Goal: Task Accomplishment & Management: Use online tool/utility

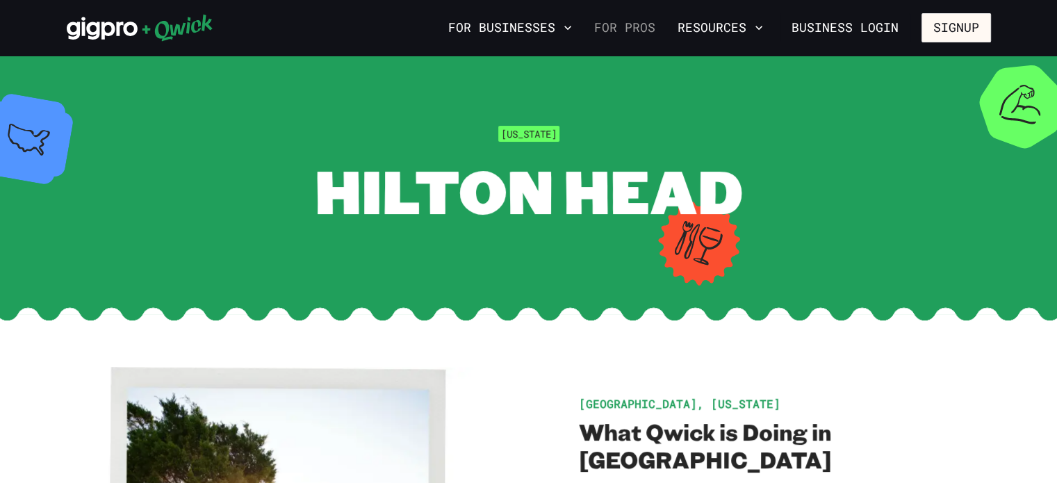
click at [653, 35] on link "For Pros" at bounding box center [625, 28] width 72 height 24
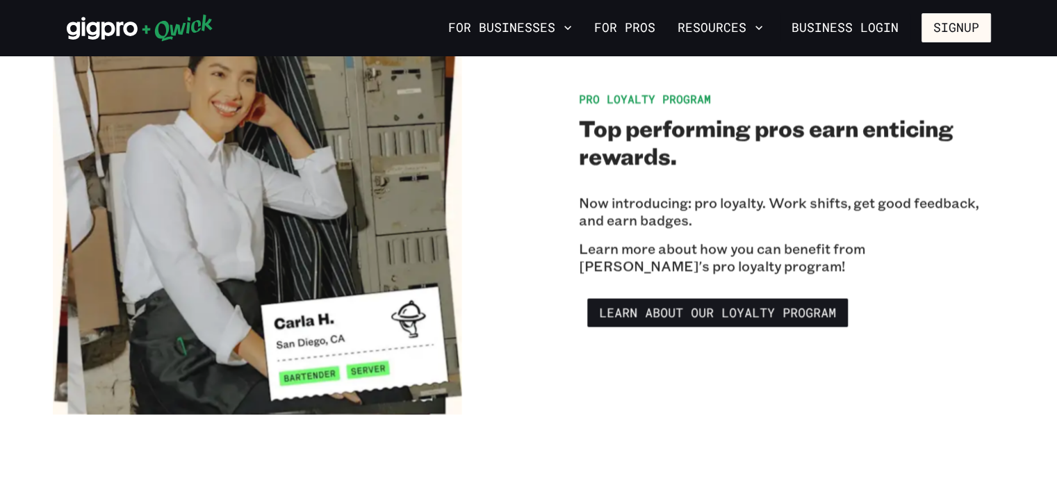
scroll to position [2356, 0]
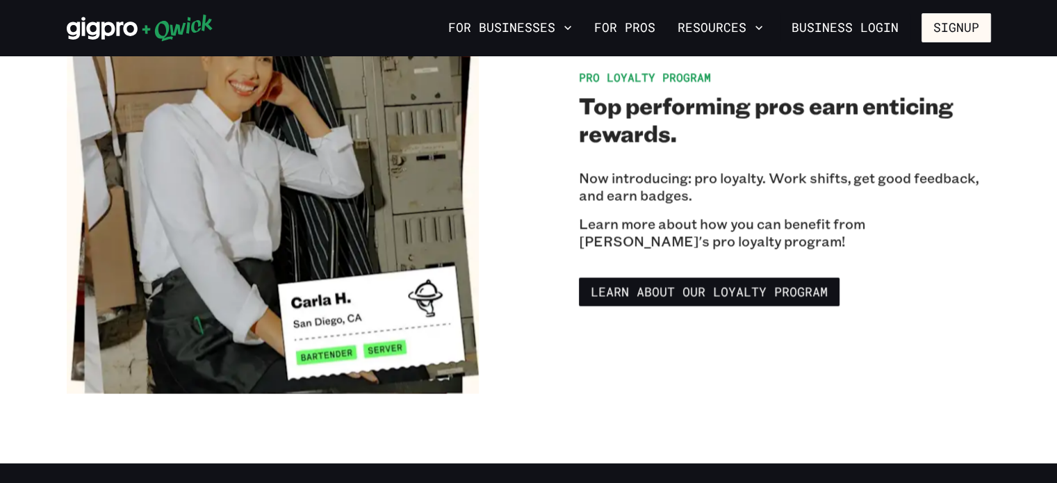
click at [132, 34] on icon at bounding box center [102, 28] width 71 height 23
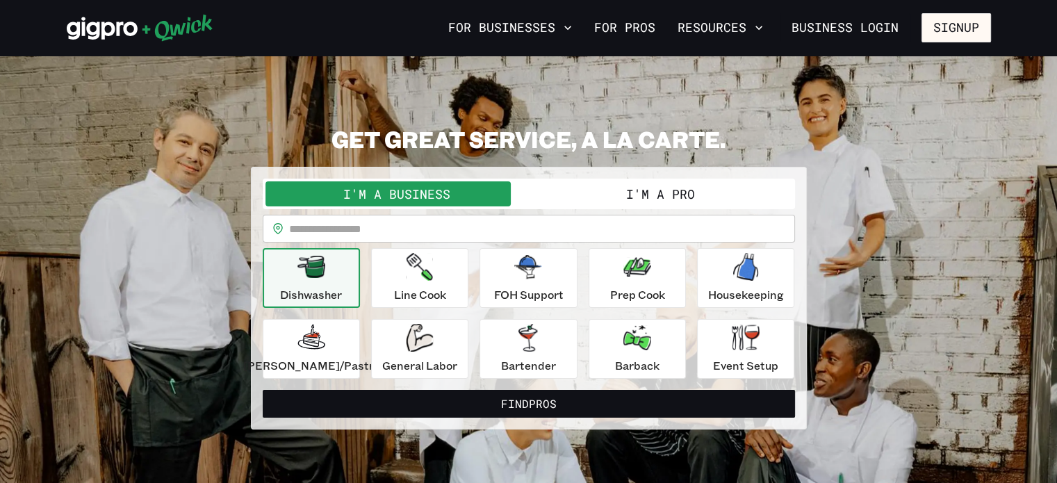
click at [606, 202] on button "I'm a Pro" at bounding box center [660, 193] width 263 height 25
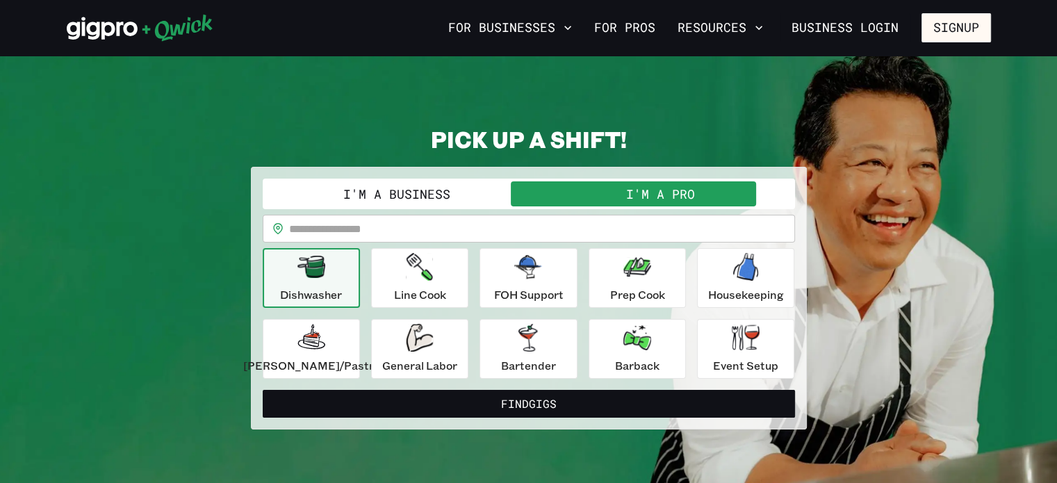
click at [581, 223] on input "text" at bounding box center [542, 229] width 506 height 28
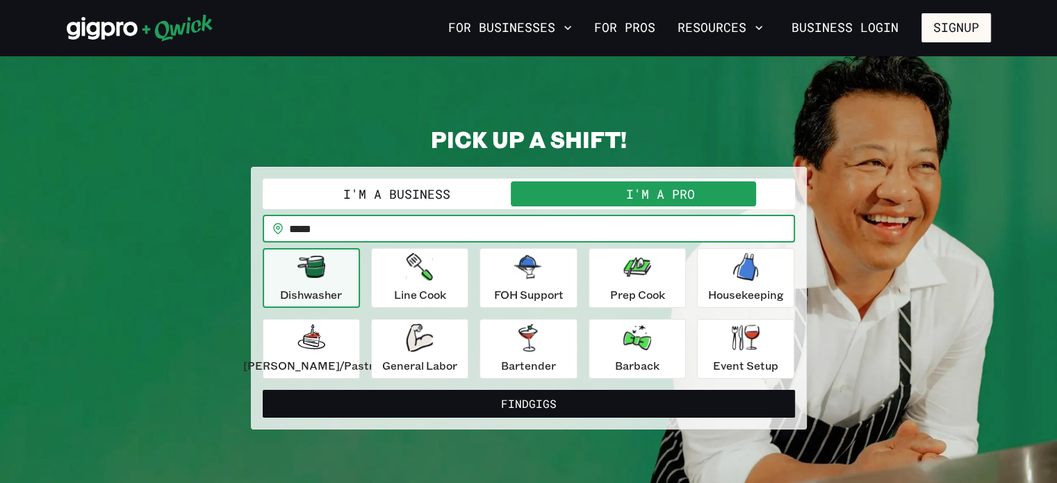
type input "*****"
click at [263, 390] on button "Find Gigs" at bounding box center [529, 404] width 532 height 28
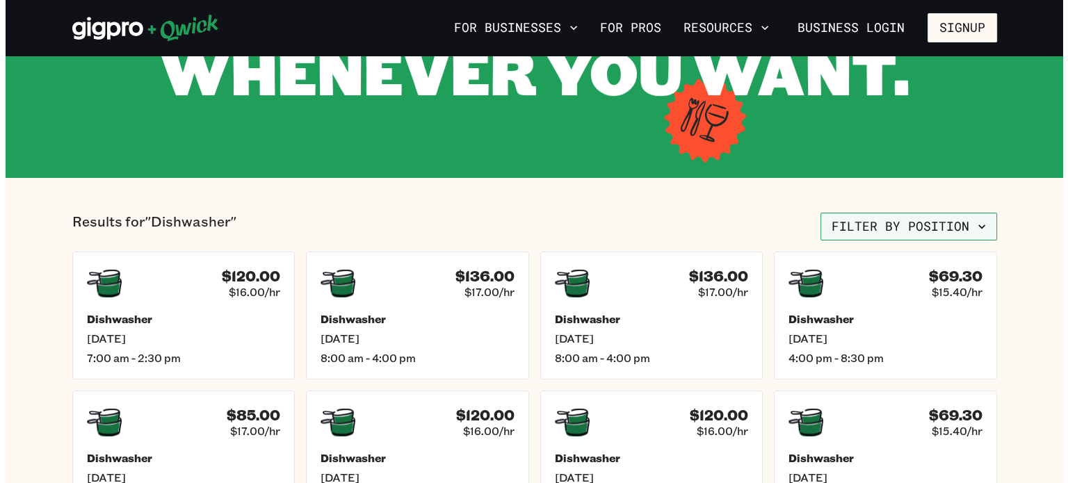
scroll to position [191, 0]
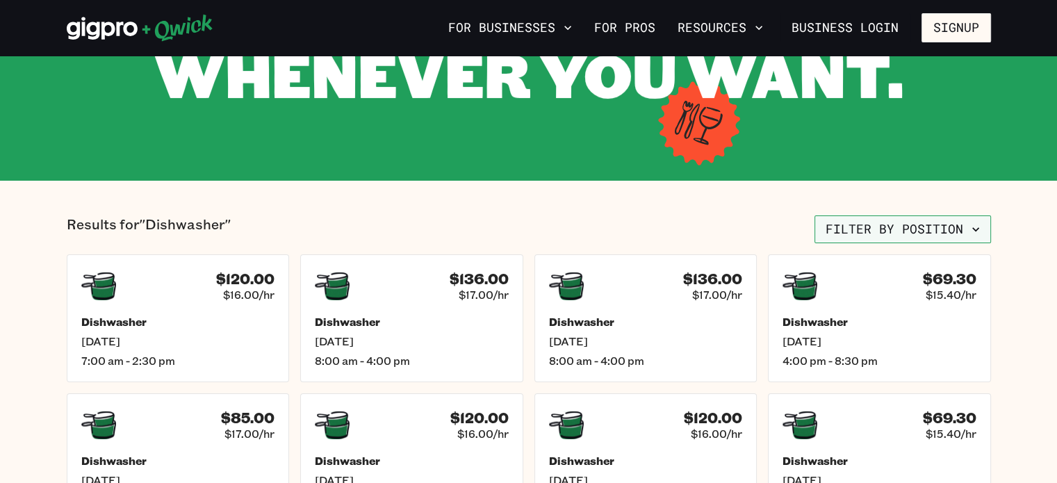
click at [945, 219] on button "Filter by position" at bounding box center [903, 229] width 177 height 28
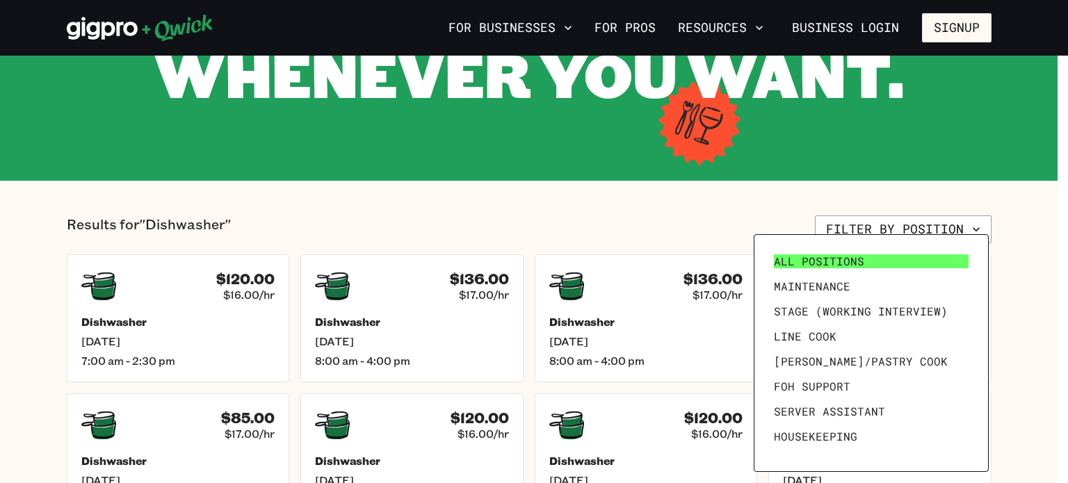
click at [835, 269] on link "All Positions" at bounding box center [871, 261] width 206 height 25
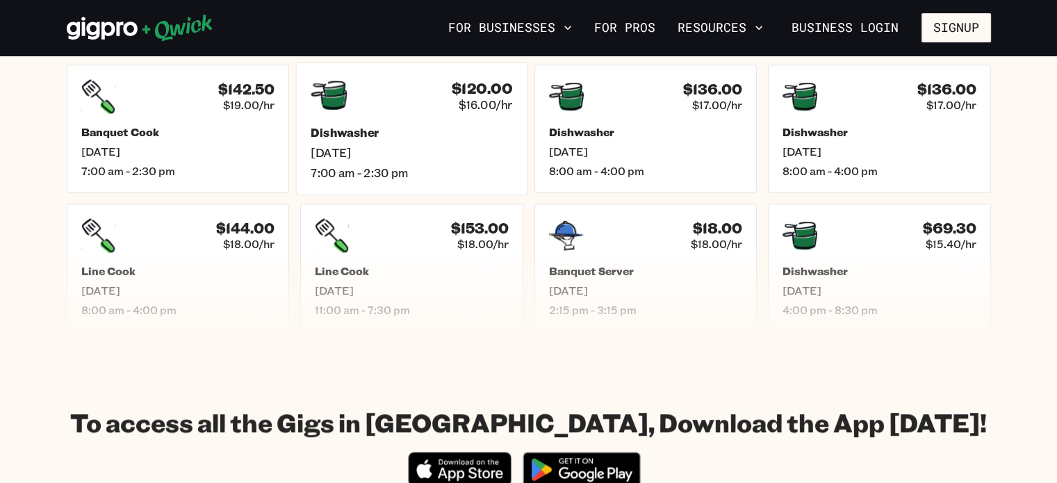
scroll to position [778, 0]
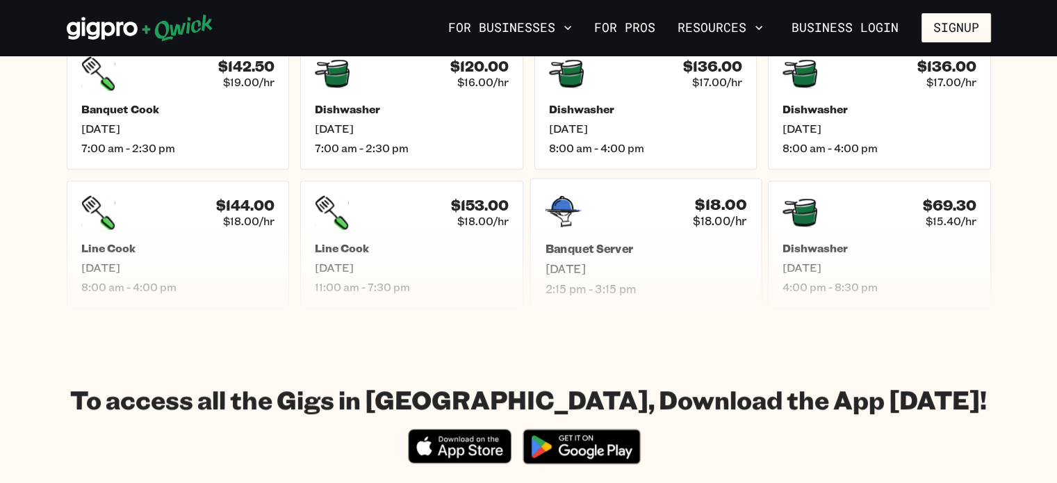
click at [660, 241] on h5 "Banquet Server" at bounding box center [646, 248] width 202 height 15
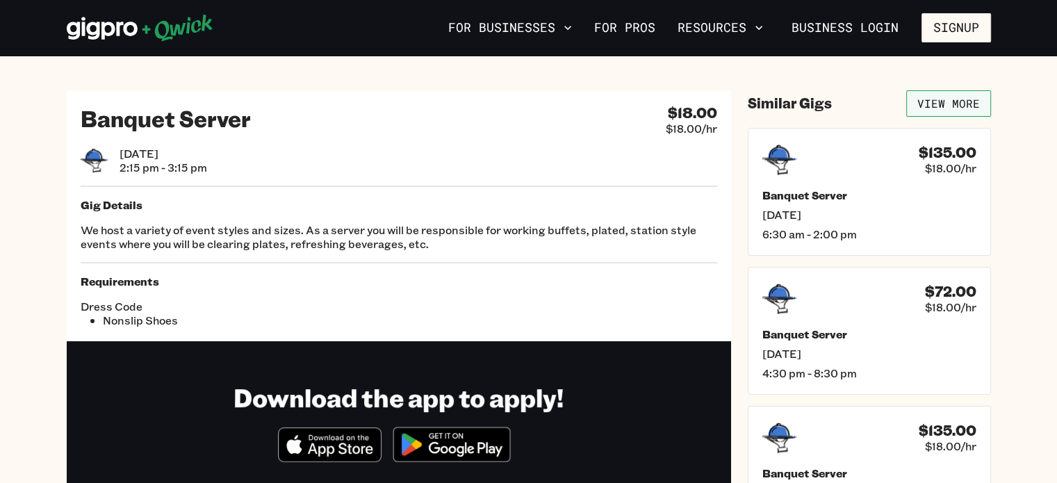
click at [961, 108] on link "View More" at bounding box center [948, 103] width 85 height 26
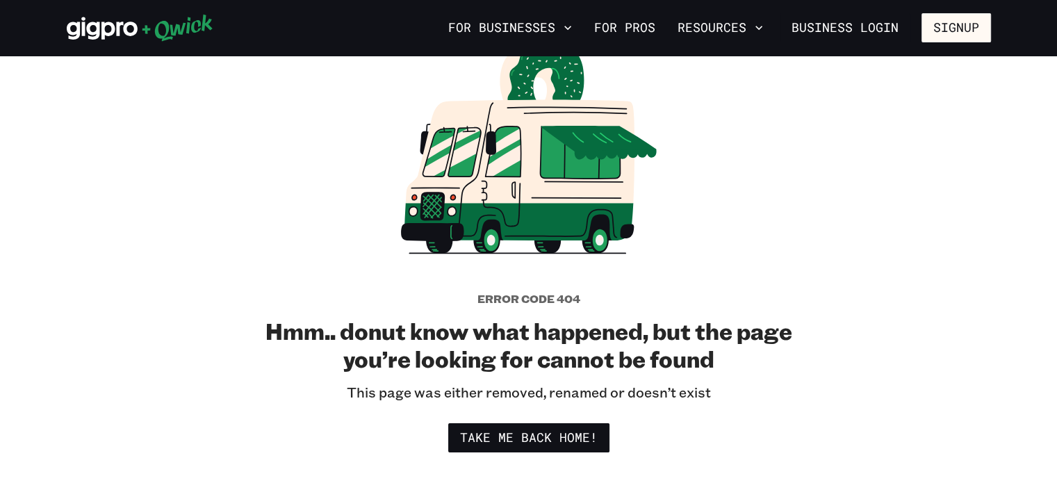
scroll to position [74, 0]
